Goal: Task Accomplishment & Management: Manage account settings

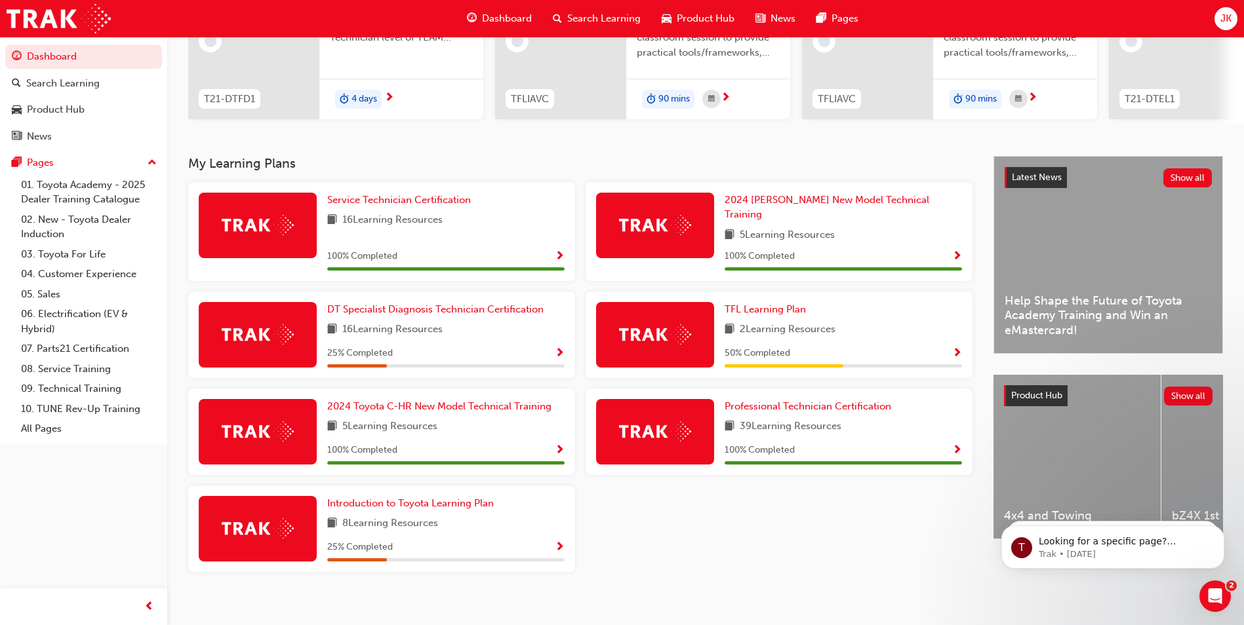
scroll to position [182, 0]
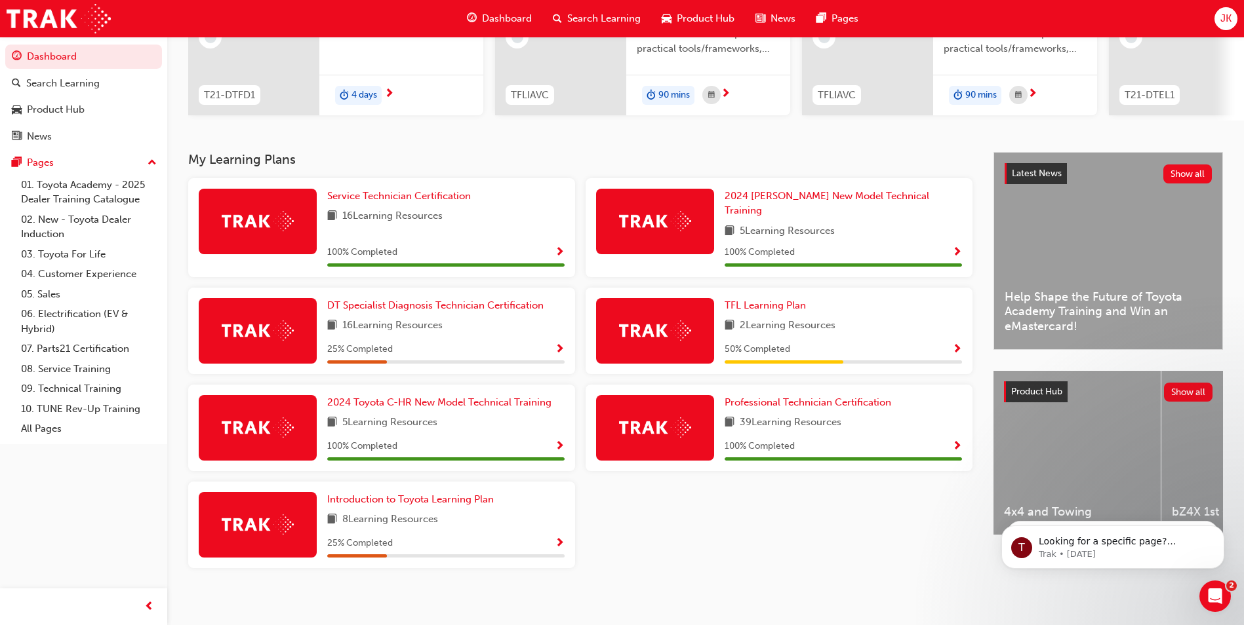
click at [1225, 20] on span "JK" at bounding box center [1225, 18] width 11 height 15
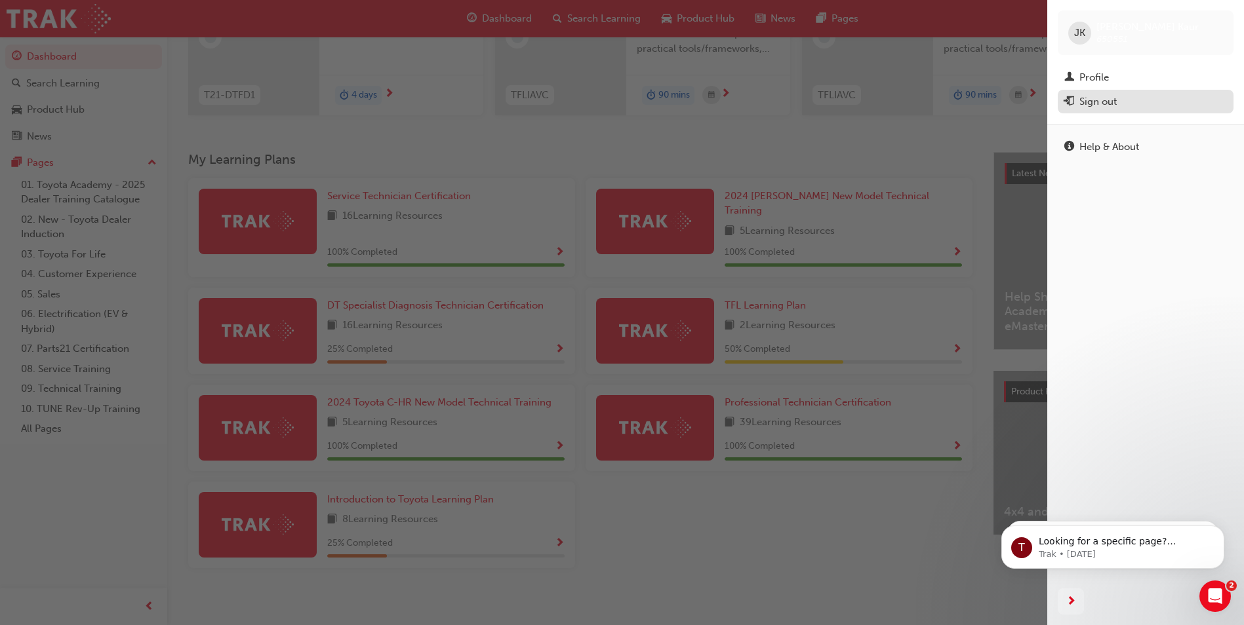
click at [1105, 95] on div "Sign out" at bounding box center [1097, 101] width 37 height 15
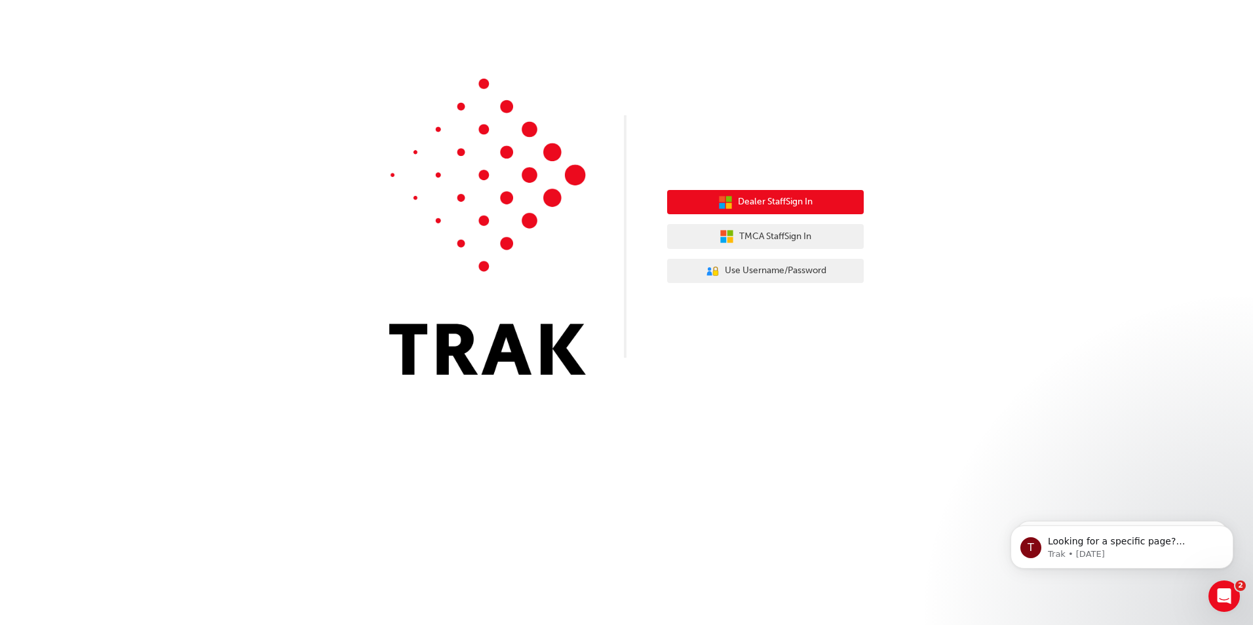
click at [776, 197] on span "Dealer Staff Sign In" at bounding box center [775, 202] width 75 height 15
